Goal: Find specific page/section: Find specific page/section

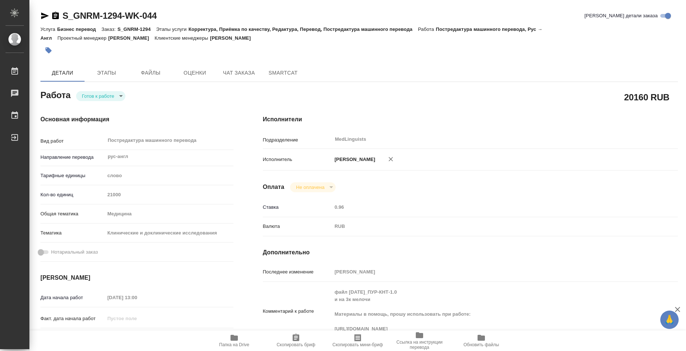
type textarea "x"
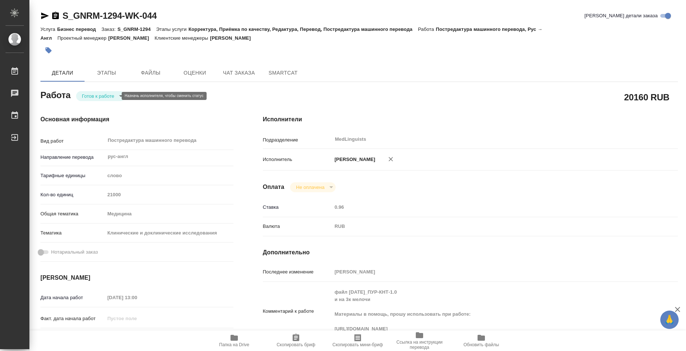
click at [105, 94] on body "🙏 .cls-1 fill:#fff; AWATERA Bazyuk Elena Работы Чаты График Выйти S_GNRM-1294-W…" at bounding box center [343, 175] width 686 height 351
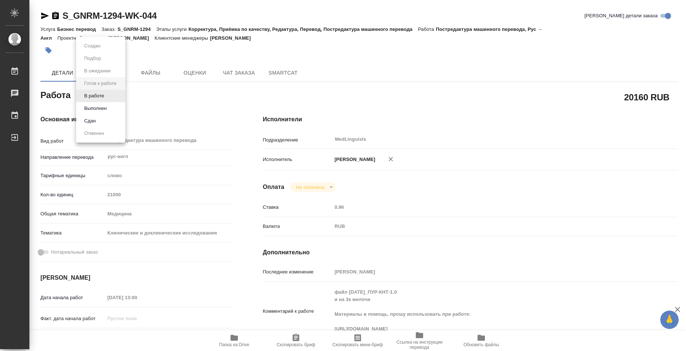
type textarea "x"
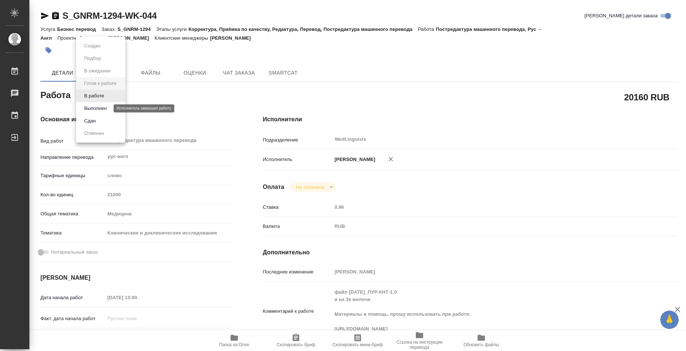
click at [106, 111] on button "Выполнен" at bounding box center [95, 108] width 27 height 8
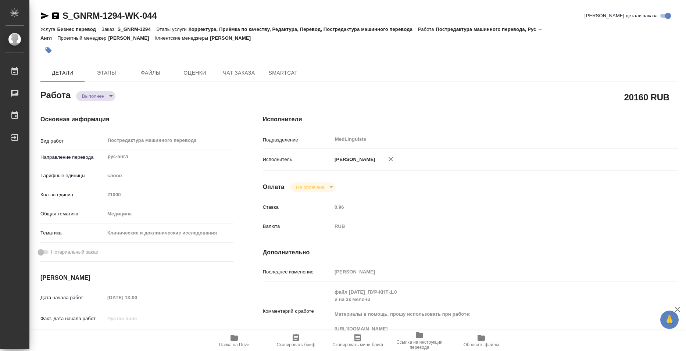
type textarea "x"
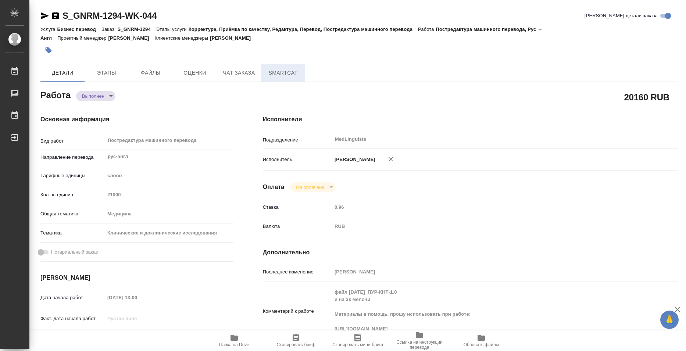
type textarea "x"
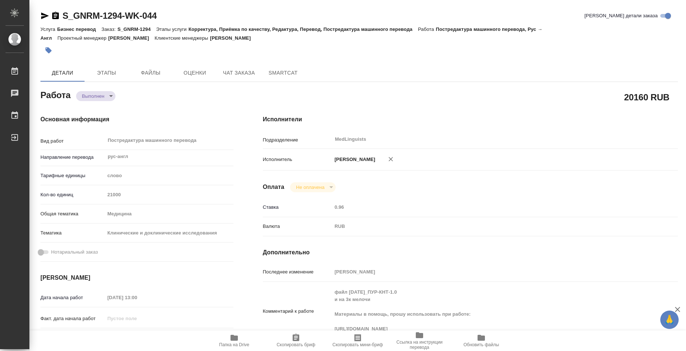
type textarea "x"
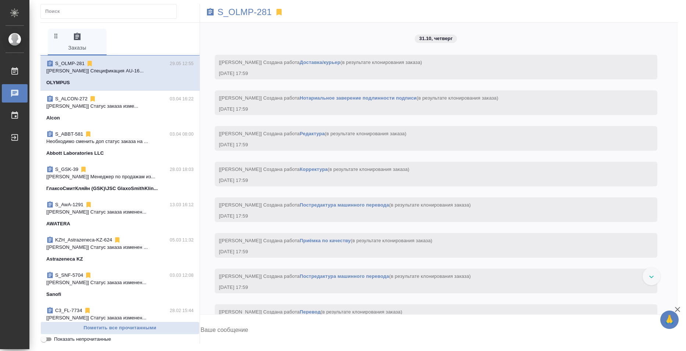
scroll to position [6032, 0]
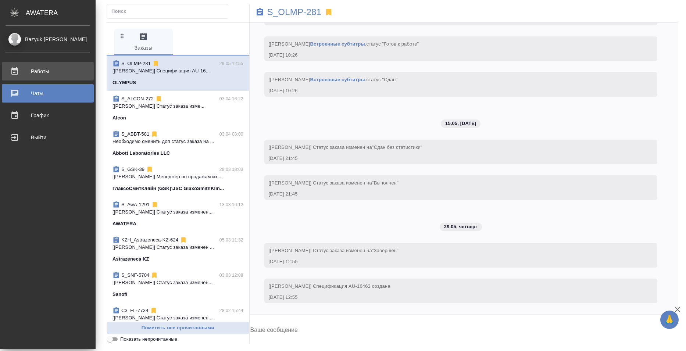
drag, startPoint x: 15, startPoint y: 73, endPoint x: 369, endPoint y: 3, distance: 361.1
click at [15, 73] on div "Работы" at bounding box center [48, 71] width 85 height 11
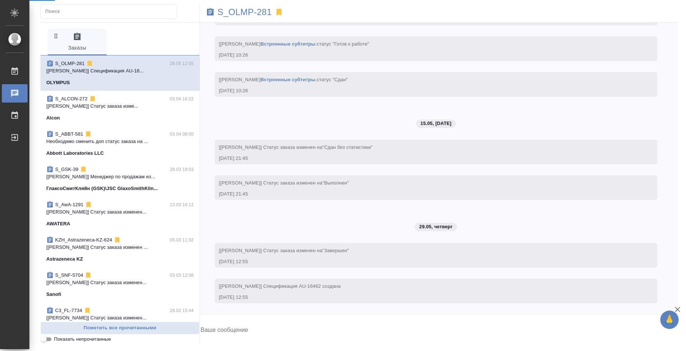
scroll to position [6039, 0]
